Goal: Find specific page/section: Find specific page/section

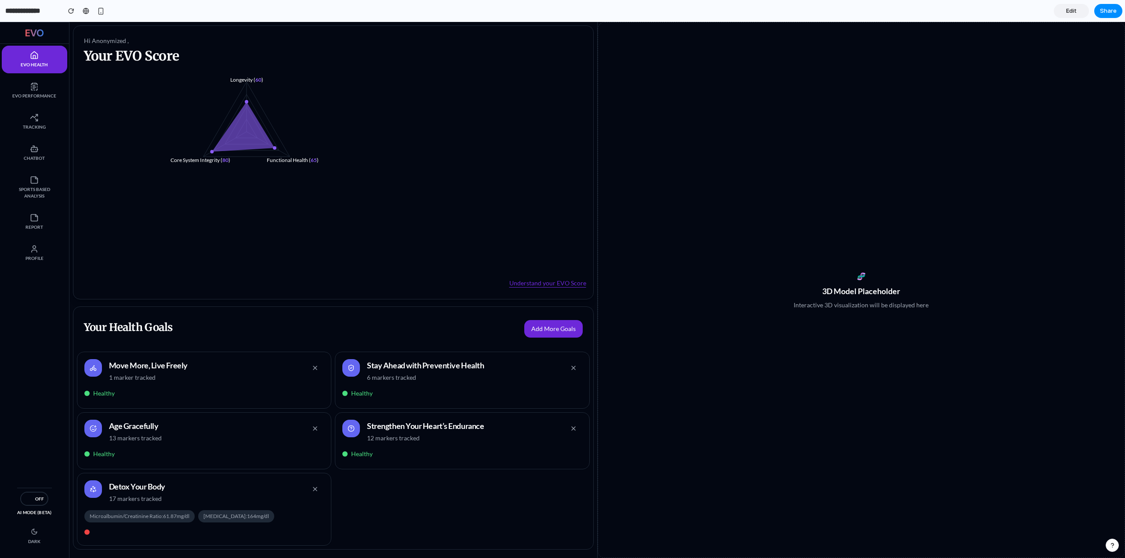
click at [47, 88] on link "EVO Performance" at bounding box center [34, 91] width 65 height 28
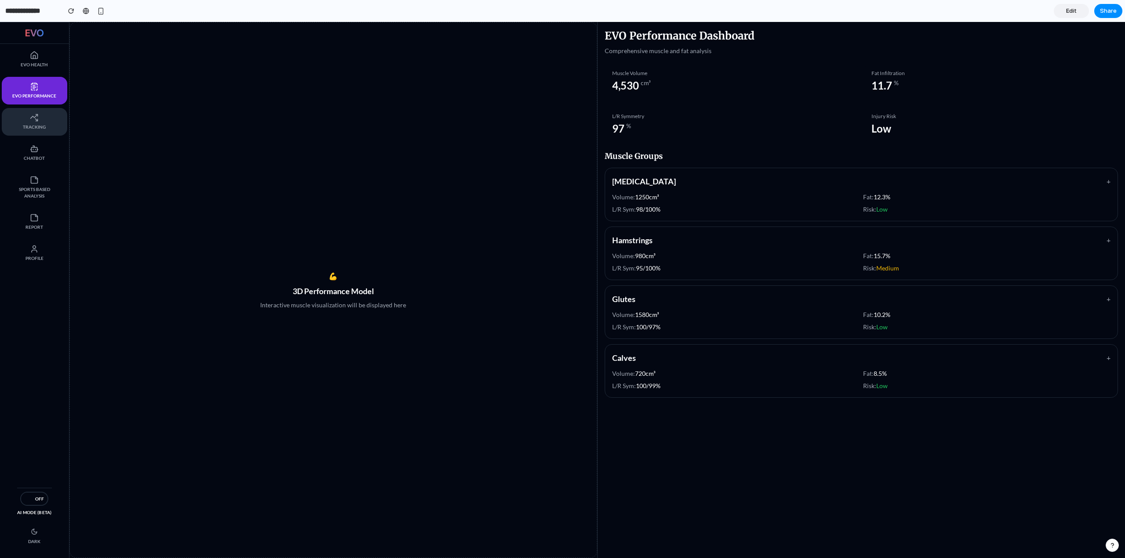
click at [29, 124] on span "Tracking" at bounding box center [35, 127] width 48 height 7
select select "********"
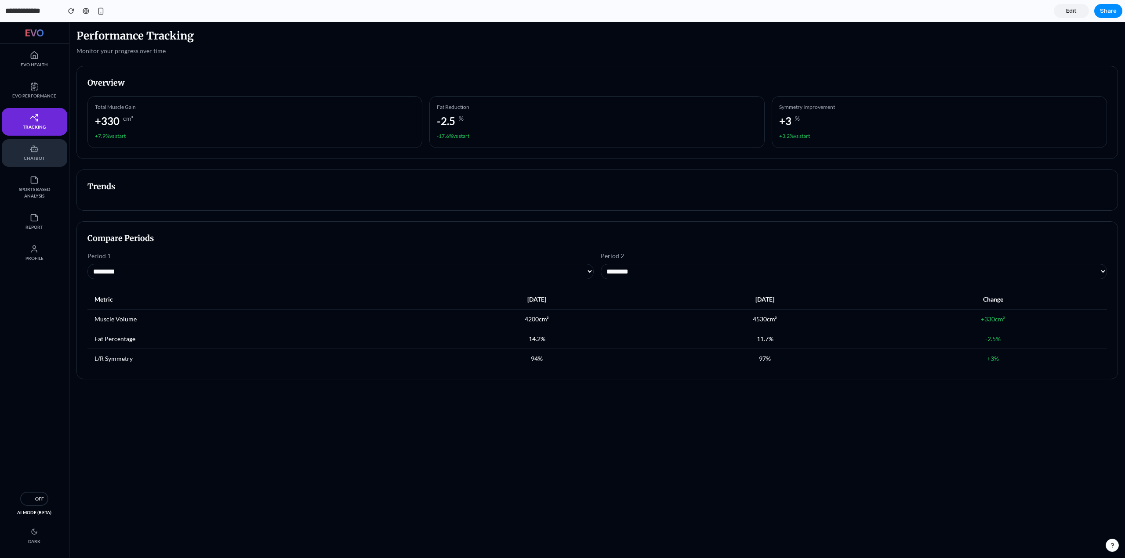
click at [37, 156] on span "Chatbot" at bounding box center [35, 158] width 48 height 7
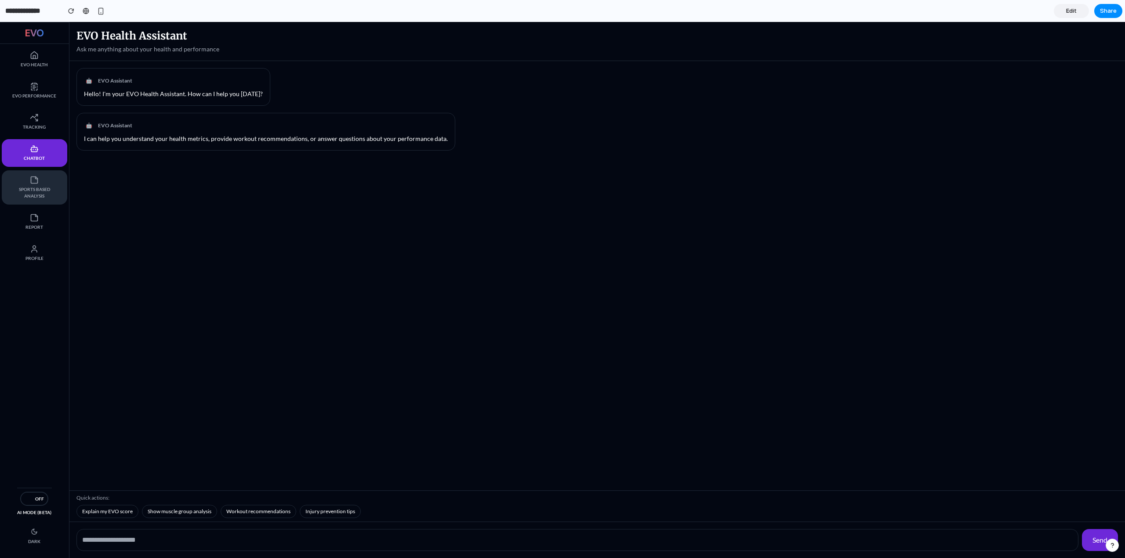
click at [41, 186] on link "Sports Based Analysis" at bounding box center [34, 187] width 65 height 34
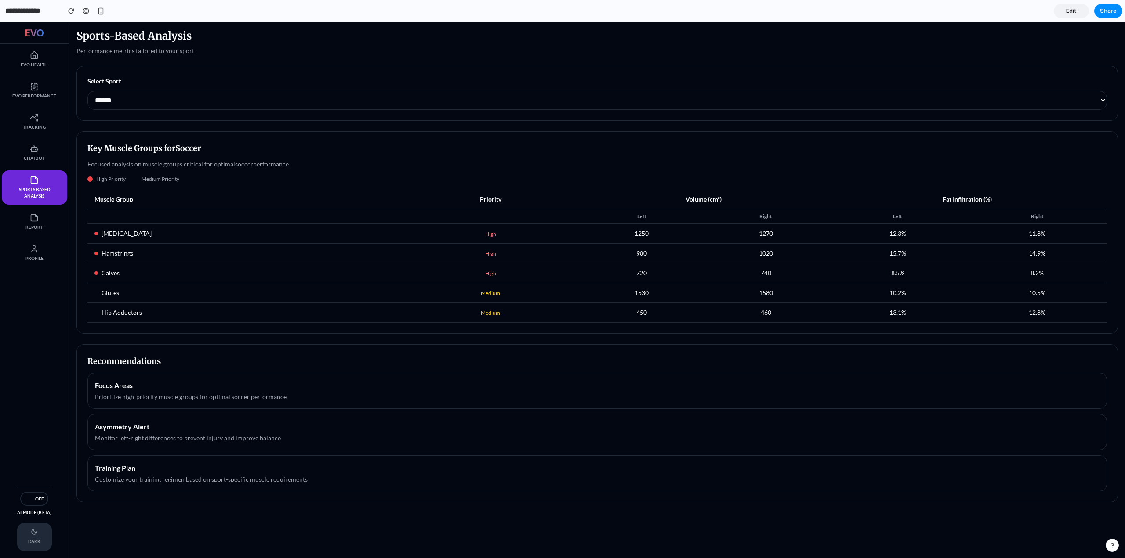
click at [40, 535] on div "dark" at bounding box center [35, 537] width 14 height 25
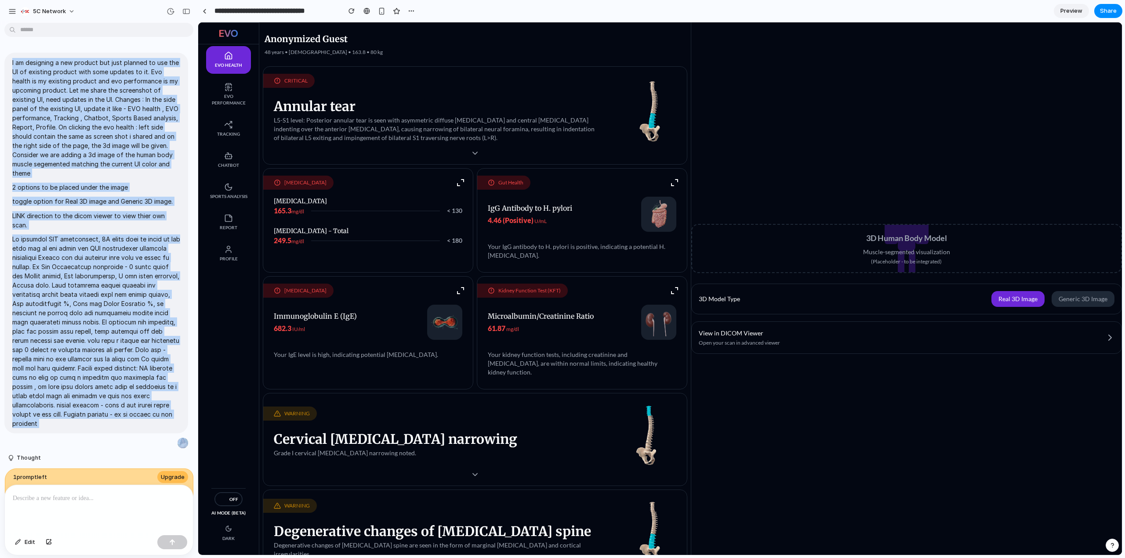
scroll to position [502, 0]
